Goal: Information Seeking & Learning: Learn about a topic

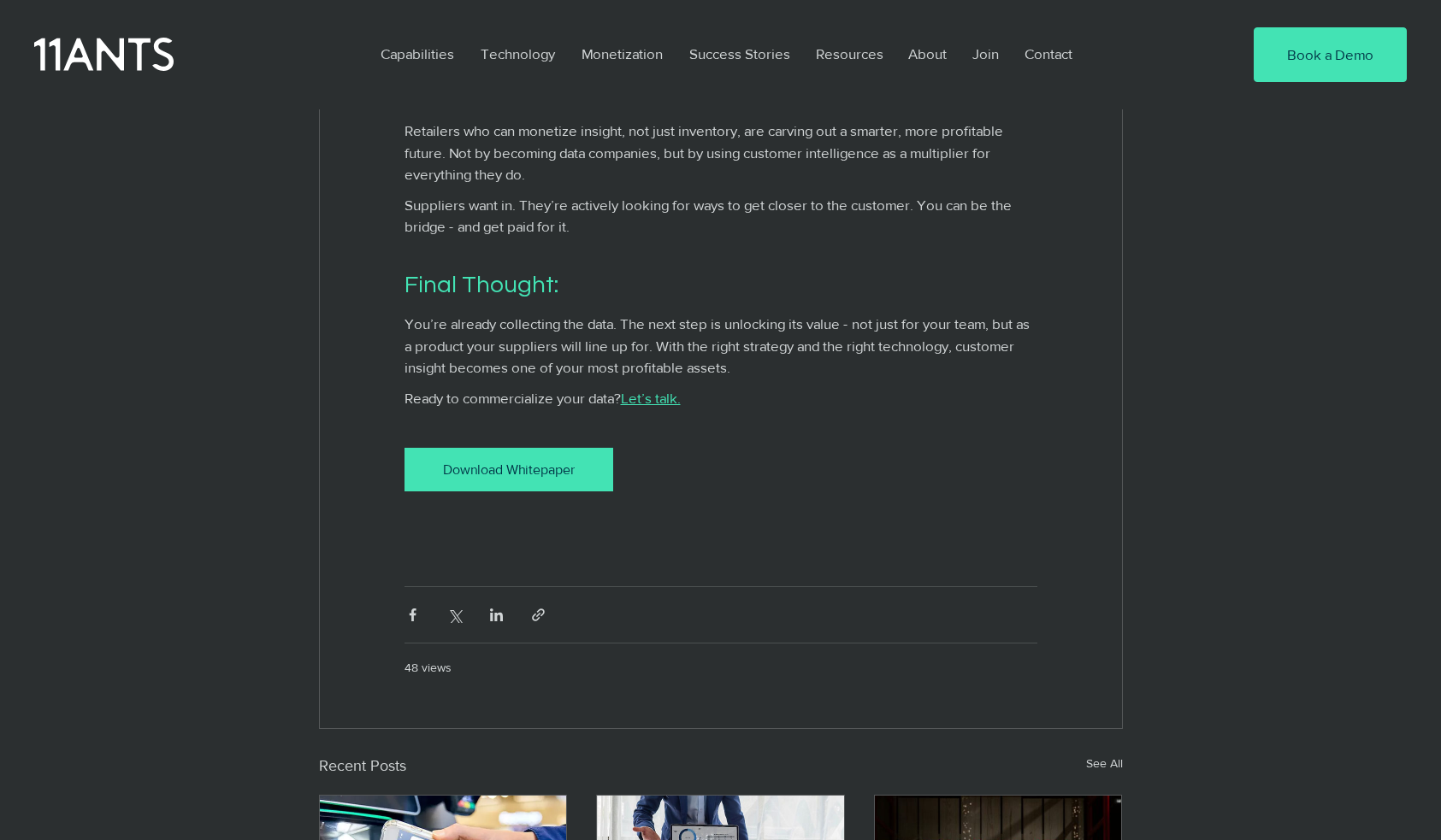
scroll to position [3183, 0]
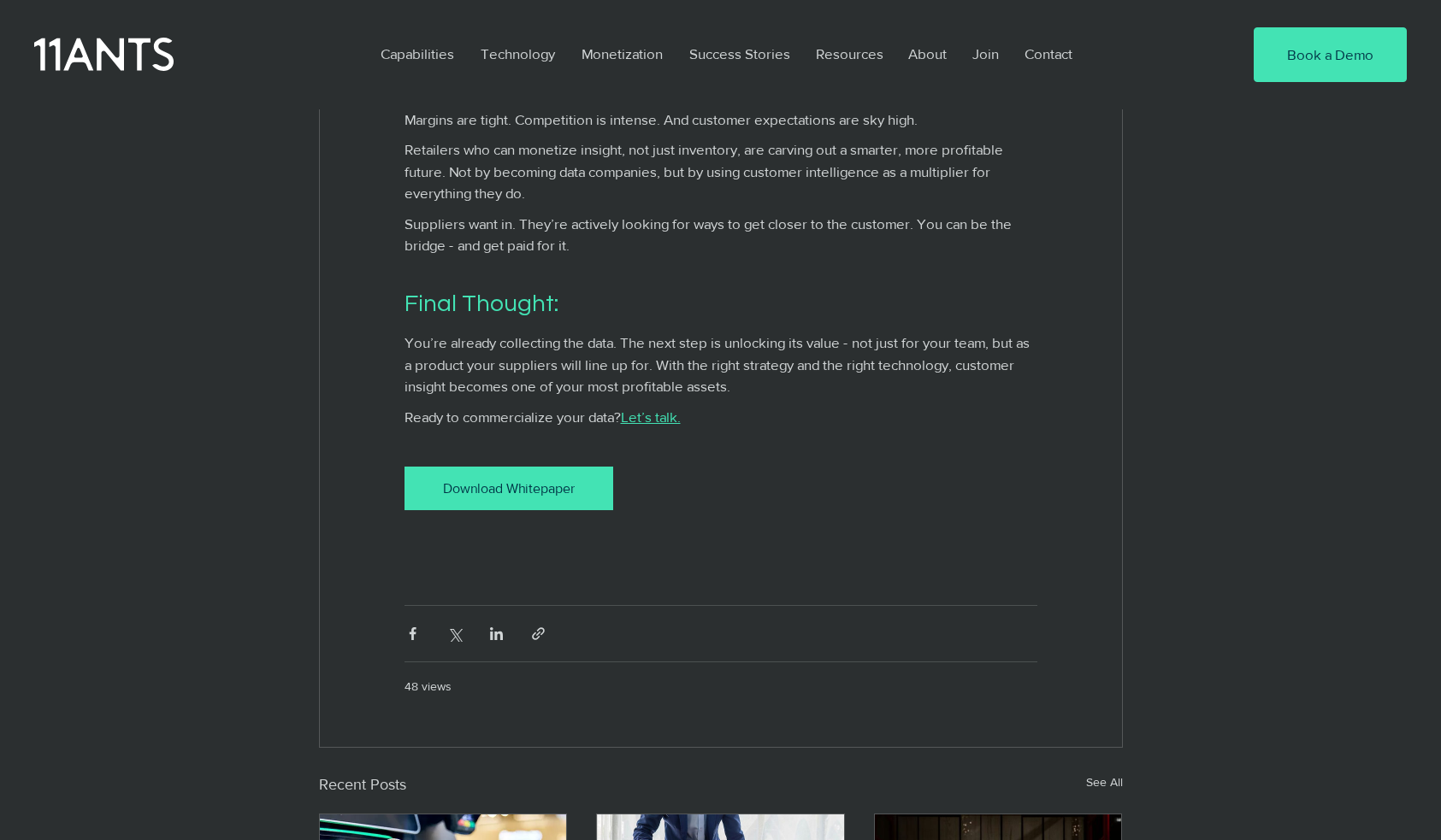
click at [534, 498] on div "Download Whitepaper" at bounding box center [509, 488] width 168 height 18
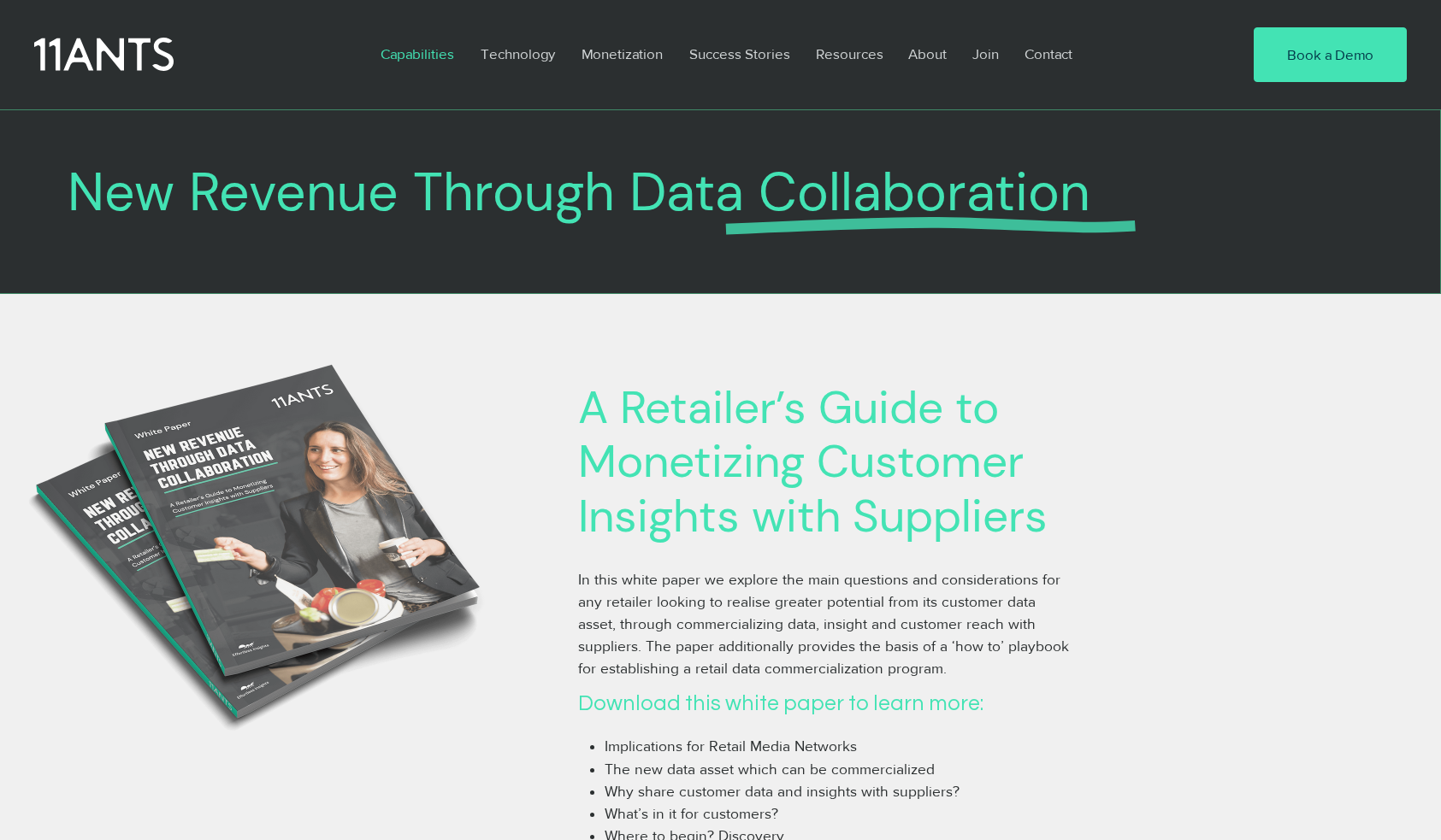
click at [444, 50] on p "Capabilities" at bounding box center [417, 54] width 91 height 40
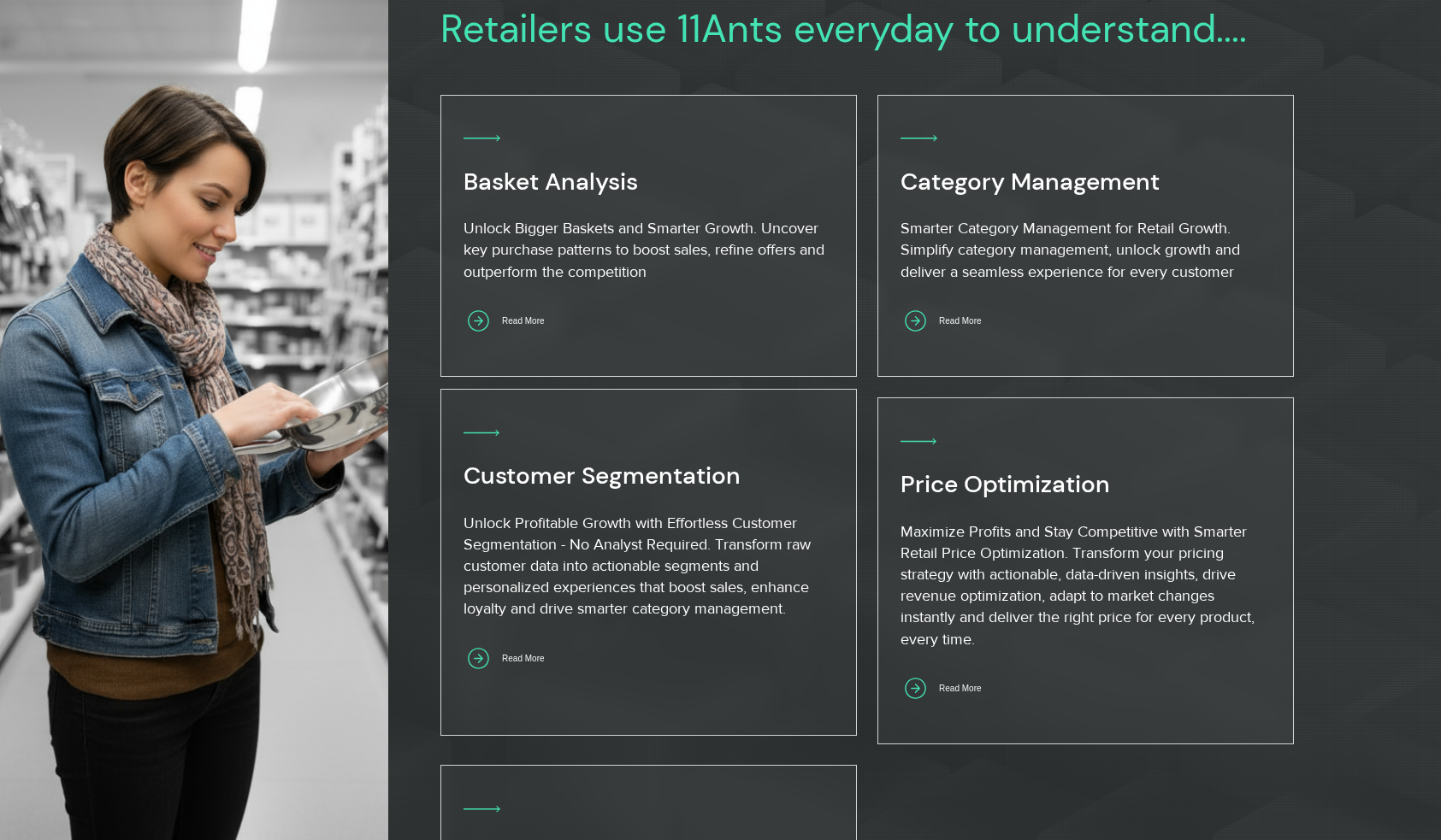
scroll to position [1002, 0]
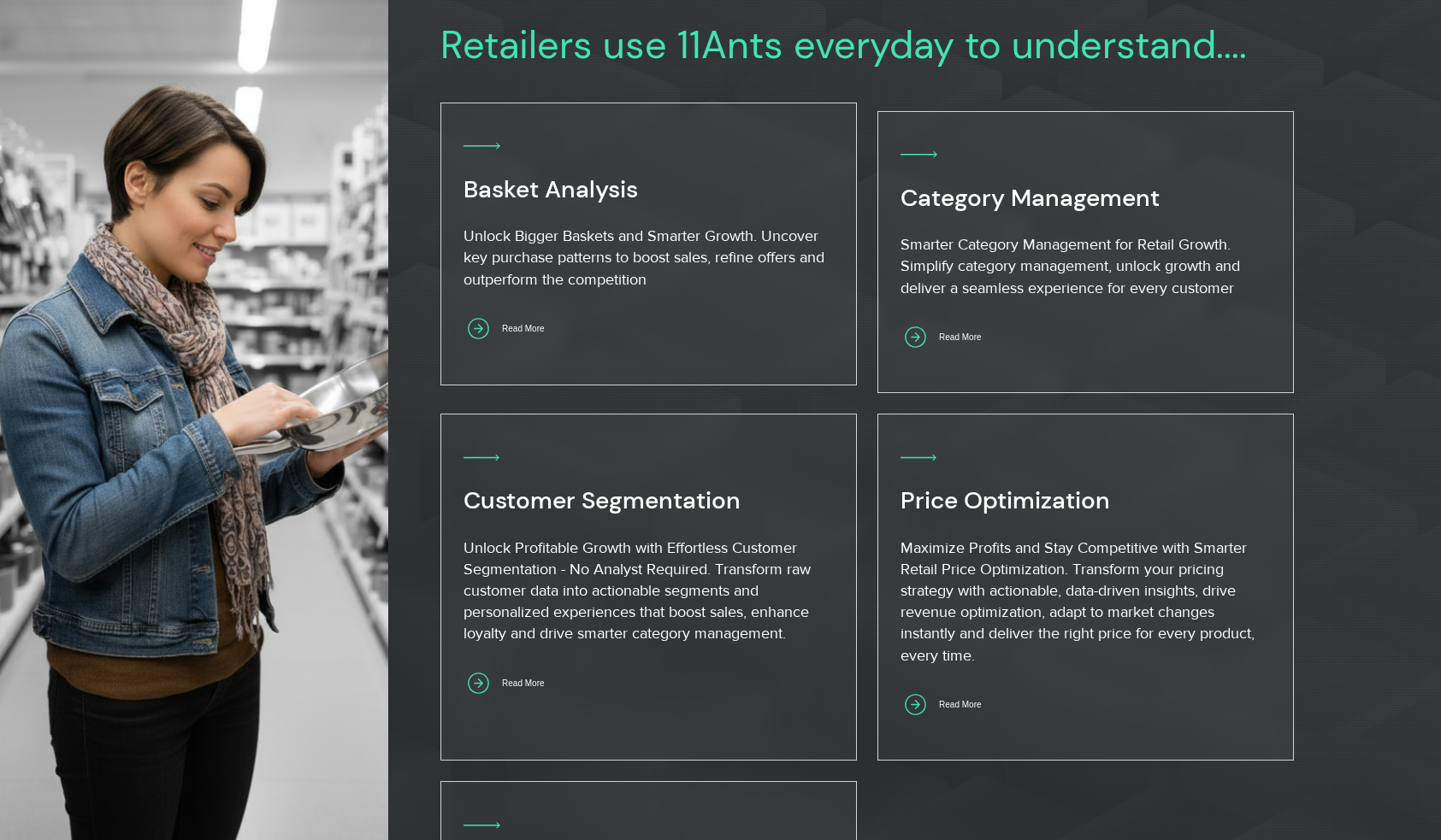
click at [657, 271] on p "Unlock Bigger Baskets and Smarter Growth. Uncover key purchase patterns to boos…" at bounding box center [647, 257] width 368 height 65
click at [539, 330] on span "Read More" at bounding box center [522, 329] width 41 height 9
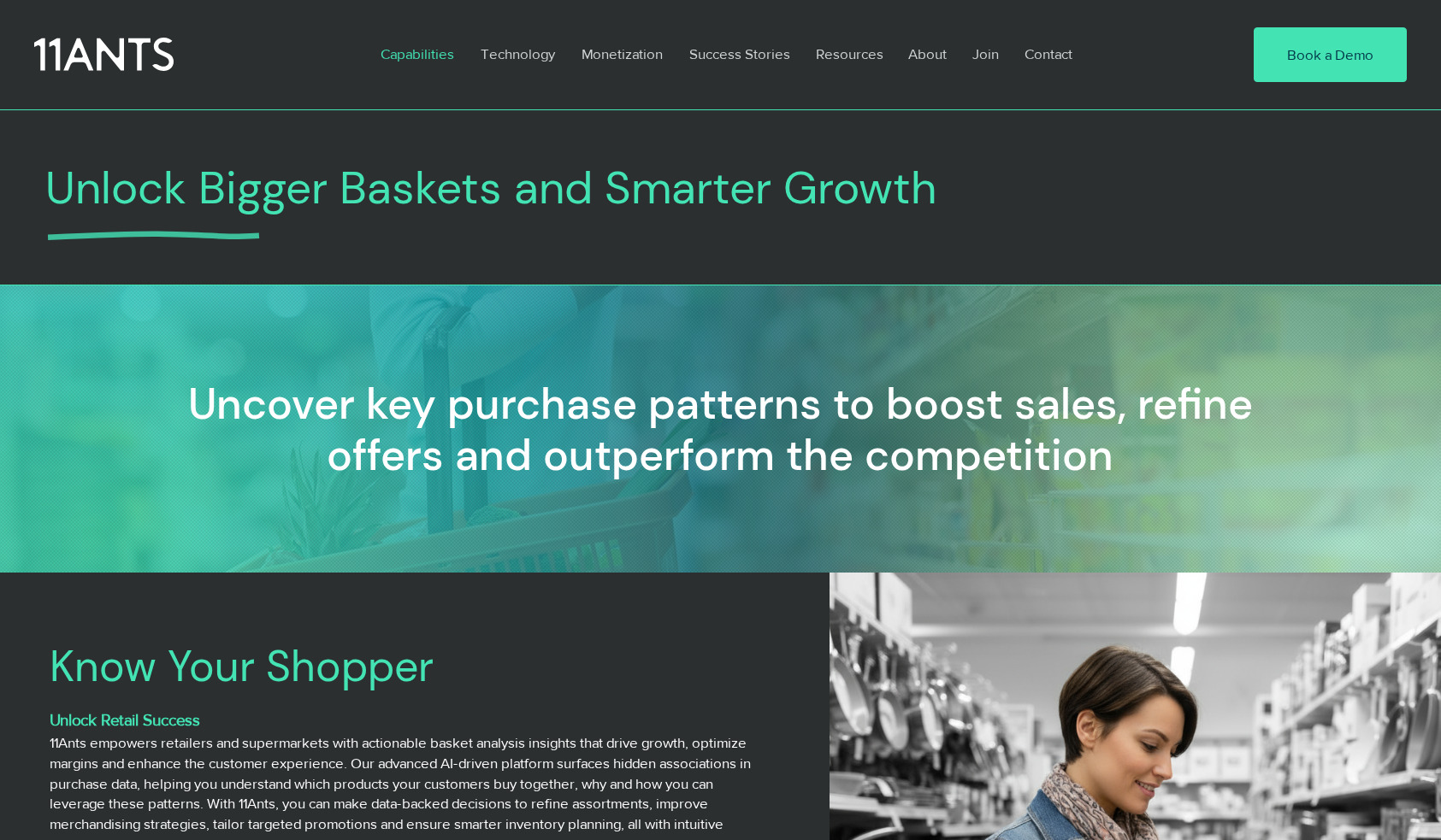
click at [416, 53] on p "Capabilities" at bounding box center [417, 54] width 91 height 40
